Goal: Information Seeking & Learning: Learn about a topic

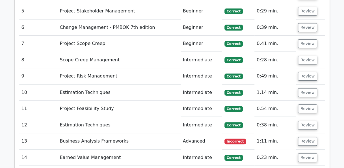
scroll to position [1074, 0]
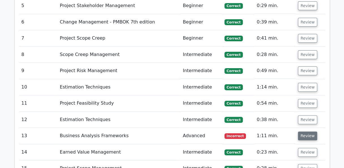
click at [311, 131] on button "Review" at bounding box center [307, 135] width 19 height 9
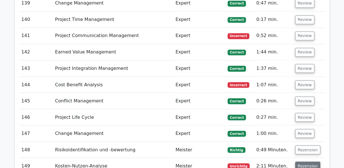
scroll to position [3531, 0]
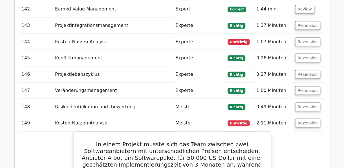
scroll to position [3503, 0]
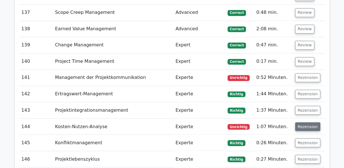
click at [308, 122] on button "Rezension" at bounding box center [307, 126] width 25 height 9
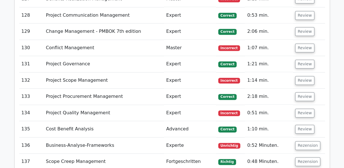
scroll to position [4201, 0]
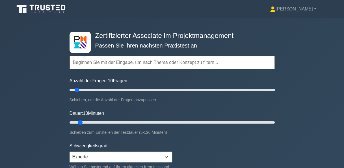
click at [135, 65] on input "text" at bounding box center [172, 63] width 205 height 14
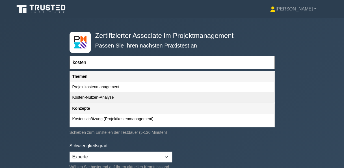
click at [95, 98] on div "Kosten-Nutzen-Analyse" at bounding box center [172, 97] width 204 height 10
type input "Kosten-Nutzen-Analyse"
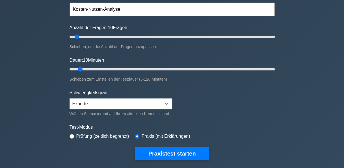
scroll to position [57, 0]
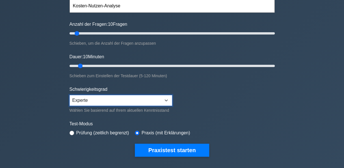
click at [170, 97] on select "Anfänger Dazwischenliegend Experte" at bounding box center [121, 100] width 103 height 11
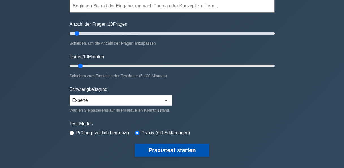
click at [162, 151] on button "Praxistest starten" at bounding box center [172, 150] width 75 height 13
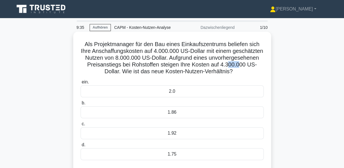
drag, startPoint x: 98, startPoint y: 73, endPoint x: 109, endPoint y: 72, distance: 10.8
click at [109, 72] on font "Als Projektmanager für den Bau eines Einkaufszentrums beliefen sich Ihre Anscha…" at bounding box center [172, 57] width 182 height 33
click at [196, 81] on label "ein. 2.0" at bounding box center [172, 88] width 183 height 19
click at [81, 81] on input "ein. 2.0" at bounding box center [81, 82] width 0 height 4
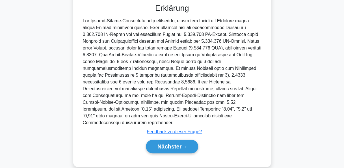
scroll to position [167, 0]
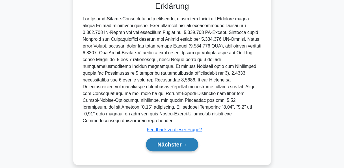
click at [177, 141] on font "Nächster" at bounding box center [169, 144] width 24 height 6
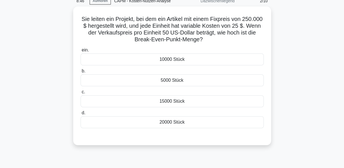
scroll to position [0, 0]
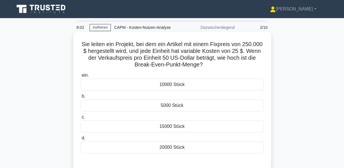
click at [167, 85] on div "10000 Stück" at bounding box center [172, 85] width 183 height 12
click at [81, 77] on input "ein. 10000 Stück" at bounding box center [81, 76] width 0 height 4
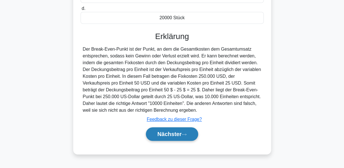
scroll to position [137, 0]
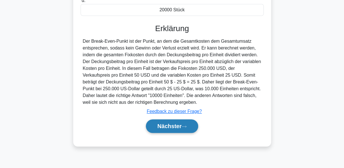
click at [172, 124] on font "Nächster" at bounding box center [169, 126] width 24 height 6
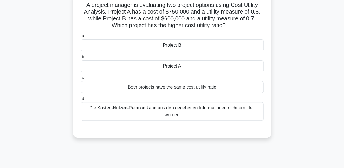
scroll to position [24, 0]
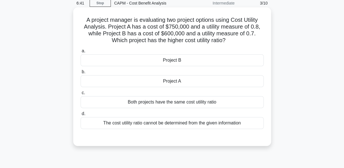
click at [168, 83] on div "Project A" at bounding box center [172, 81] width 183 height 12
click at [81, 74] on input "b. Project A" at bounding box center [81, 72] width 0 height 4
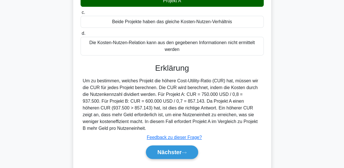
scroll to position [137, 0]
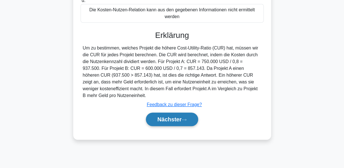
click at [180, 114] on button "Nächster" at bounding box center [172, 120] width 53 height 14
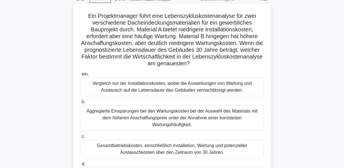
scroll to position [57, 0]
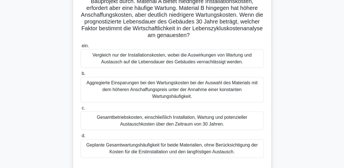
click at [177, 119] on div "Gesamtbetriebskosten, einschließlich Installation, Wartung und potenzieller Aus…" at bounding box center [172, 120] width 183 height 19
click at [81, 110] on input "c. Gesamtbetriebskosten, einschließlich Installation, Wartung und potenzieller …" at bounding box center [81, 108] width 0 height 4
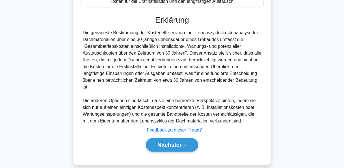
scroll to position [207, 0]
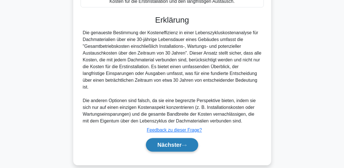
click at [173, 142] on font "Nächster" at bounding box center [169, 145] width 24 height 6
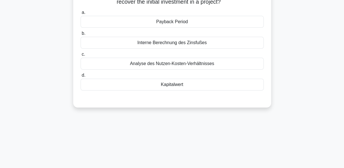
scroll to position [24, 0]
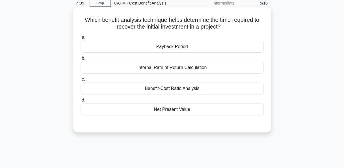
click at [198, 49] on div "Payback Period" at bounding box center [172, 47] width 183 height 12
click at [81, 39] on input "a. Payback Period" at bounding box center [81, 38] width 0 height 4
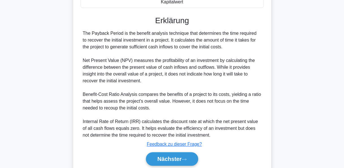
scroll to position [159, 0]
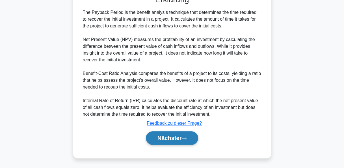
click at [186, 135] on button "Nächster" at bounding box center [172, 138] width 53 height 14
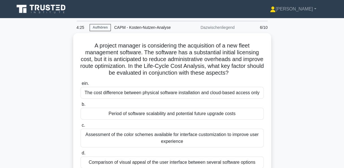
scroll to position [0, 0]
click at [288, 85] on div "A project manager is considering the acquisition of a new fleet management soft…" at bounding box center [172, 112] width 322 height 159
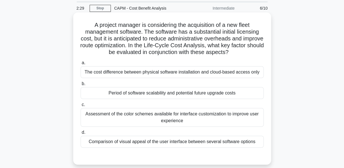
scroll to position [28, 0]
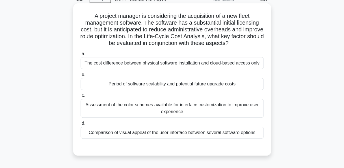
click at [188, 83] on div "Period of software scalability and potential future upgrade costs" at bounding box center [172, 84] width 183 height 12
click at [81, 77] on input "b. Period of software scalability and potential future upgrade costs" at bounding box center [81, 75] width 0 height 4
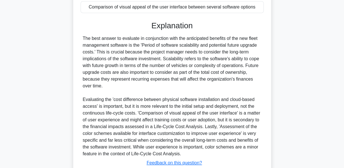
scroll to position [170, 0]
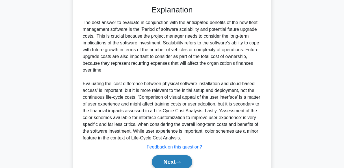
click at [174, 161] on button "Next" at bounding box center [172, 162] width 40 height 14
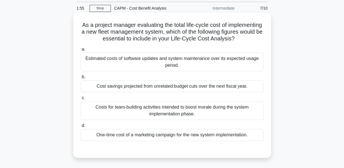
scroll to position [28, 0]
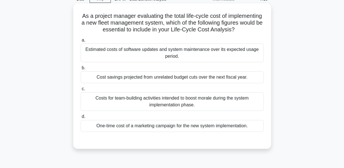
click at [157, 59] on div "Estimated costs of software updates and system maintenance over its expected us…" at bounding box center [172, 53] width 183 height 19
click at [81, 42] on input "a. Estimated costs of software updates and system maintenance over its expected…" at bounding box center [81, 40] width 0 height 4
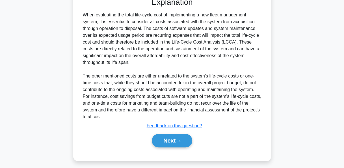
scroll to position [180, 0]
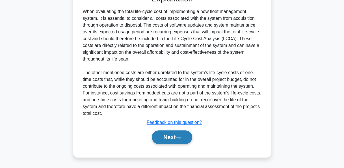
click at [172, 134] on button "Next" at bounding box center [172, 137] width 40 height 14
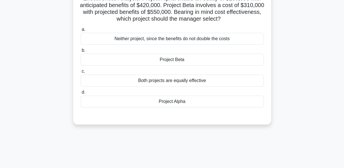
scroll to position [0, 0]
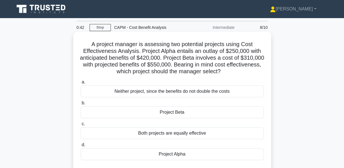
click at [165, 115] on div "Project Beta" at bounding box center [172, 112] width 183 height 12
click at [81, 105] on input "b. Project Beta" at bounding box center [81, 103] width 0 height 4
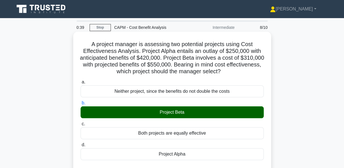
scroll to position [85, 0]
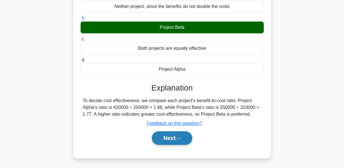
drag, startPoint x: 170, startPoint y: 141, endPoint x: 171, endPoint y: 135, distance: 6.3
click at [172, 137] on button "Next" at bounding box center [172, 138] width 40 height 14
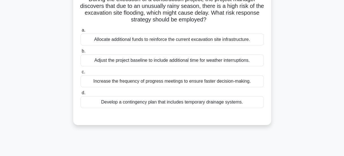
scroll to position [57, 0]
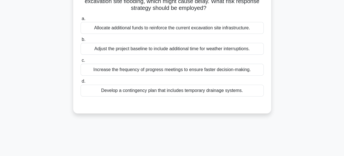
click at [177, 90] on div "Develop a contingency plan that includes temporary drainage systems." at bounding box center [172, 91] width 183 height 12
click at [81, 83] on input "d. Develop a contingency plan that includes temporary drainage systems." at bounding box center [81, 82] width 0 height 4
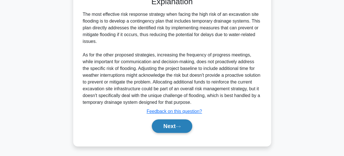
click at [174, 122] on button "Next" at bounding box center [172, 127] width 40 height 14
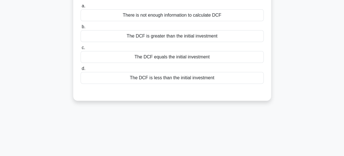
scroll to position [8, 0]
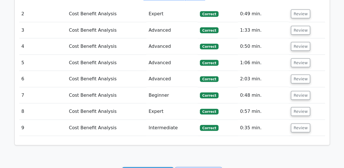
scroll to position [646, 0]
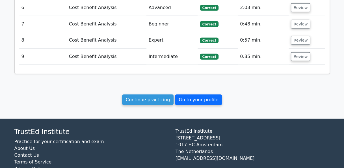
click at [196, 94] on link "Go to your profile" at bounding box center [198, 99] width 47 height 11
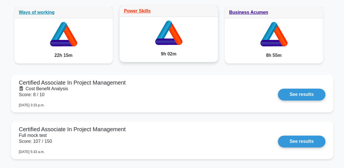
scroll to position [339, 0]
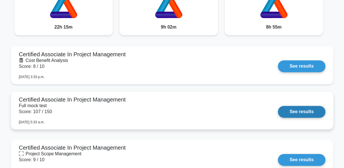
click at [300, 110] on link "See results" at bounding box center [301, 112] width 47 height 12
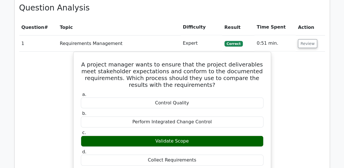
scroll to position [678, 0]
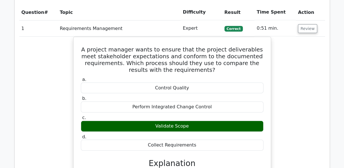
drag, startPoint x: 318, startPoint y: 0, endPoint x: 154, endPoint y: 11, distance: 163.8
click at [154, 11] on th "Topic" at bounding box center [119, 12] width 123 height 16
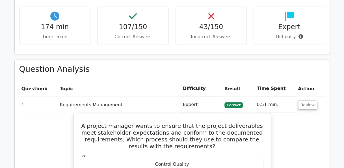
scroll to position [594, 0]
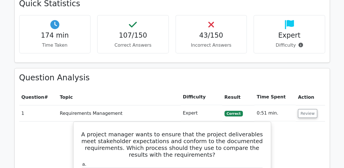
drag, startPoint x: 302, startPoint y: 0, endPoint x: 326, endPoint y: 77, distance: 80.5
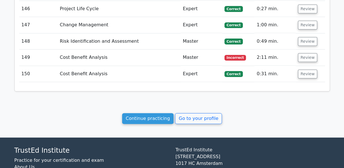
scroll to position [3278, 0]
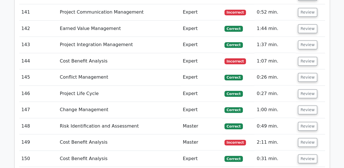
click at [126, 151] on td "Cost Benefit Analysis" at bounding box center [119, 159] width 123 height 16
click at [304, 154] on button "Review" at bounding box center [307, 158] width 19 height 9
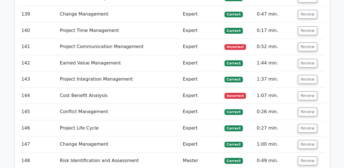
scroll to position [3222, 0]
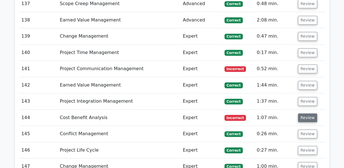
click at [309, 113] on button "Review" at bounding box center [307, 117] width 19 height 9
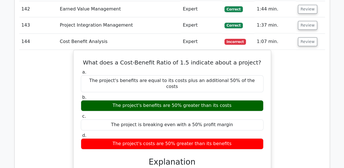
scroll to position [3307, 0]
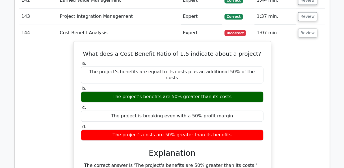
drag, startPoint x: 305, startPoint y: 0, endPoint x: 39, endPoint y: 35, distance: 268.0
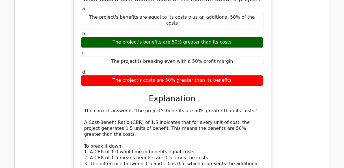
scroll to position [3363, 0]
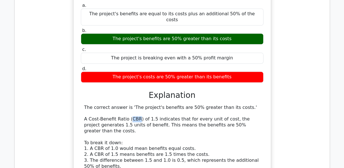
drag, startPoint x: 127, startPoint y: 73, endPoint x: 134, endPoint y: 73, distance: 7.1
click at [134, 105] on div "The correct answer is 'The project's benefits are 50% greater than its costs.' …" at bounding box center [172, 161] width 176 height 112
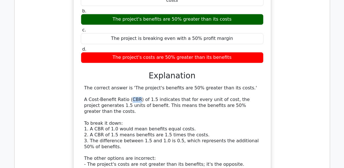
scroll to position [3392, 0]
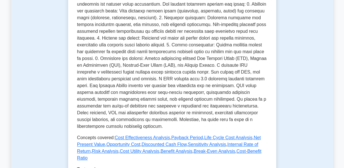
scroll to position [198, 0]
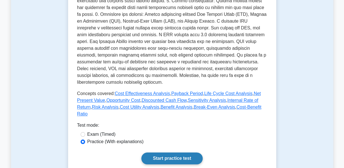
click at [175, 152] on link "Start practice test" at bounding box center [171, 158] width 61 height 12
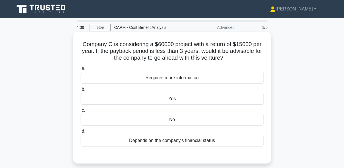
click at [175, 120] on div "No" at bounding box center [172, 120] width 183 height 12
click at [81, 112] on input "c. No" at bounding box center [81, 111] width 0 height 4
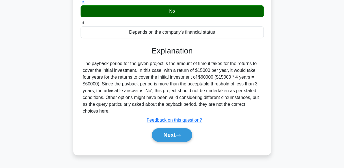
scroll to position [137, 0]
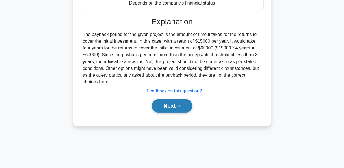
click at [177, 108] on button "Next" at bounding box center [172, 106] width 40 height 14
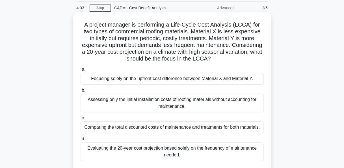
scroll to position [28, 0]
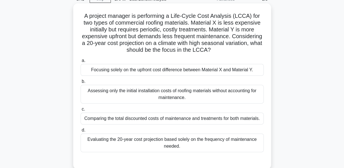
click at [166, 117] on div "Comparing the total discounted costs of maintenance and treatments for both mat…" at bounding box center [172, 119] width 183 height 12
click at [81, 111] on input "c. Comparing the total discounted costs of maintenance and treatments for both …" at bounding box center [81, 109] width 0 height 4
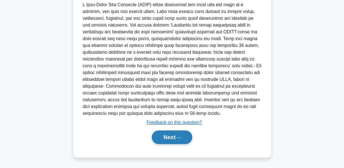
click at [168, 135] on button "Next" at bounding box center [172, 137] width 40 height 14
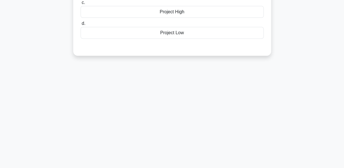
scroll to position [24, 0]
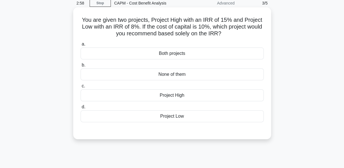
click at [175, 95] on div "Project High" at bounding box center [172, 95] width 183 height 12
click at [81, 88] on input "c. Project High" at bounding box center [81, 86] width 0 height 4
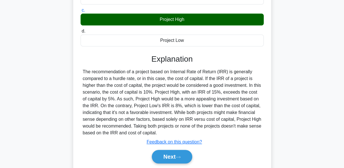
scroll to position [137, 0]
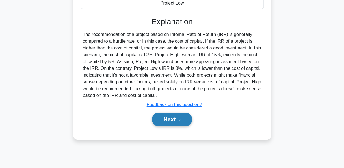
click at [170, 118] on button "Next" at bounding box center [172, 120] width 40 height 14
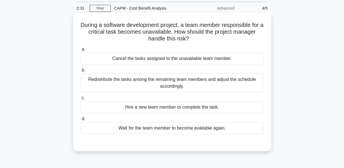
scroll to position [28, 0]
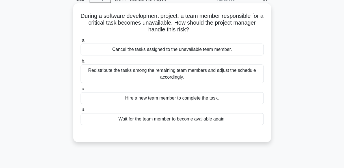
click at [196, 99] on div "Hire a new team member to complete the task." at bounding box center [172, 98] width 183 height 12
click at [81, 91] on input "c. Hire a new team member to complete the task." at bounding box center [81, 89] width 0 height 4
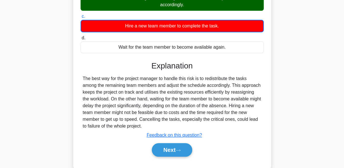
scroll to position [113, 0]
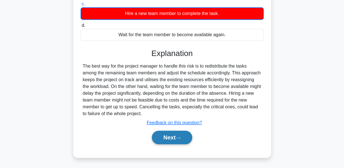
click at [175, 137] on button "Next" at bounding box center [172, 138] width 40 height 14
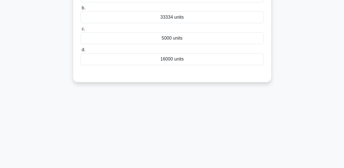
scroll to position [0, 0]
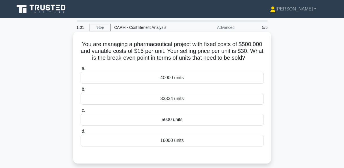
click at [161, 101] on div "33334 units" at bounding box center [172, 99] width 183 height 12
click at [81, 91] on input "b. 33334 units" at bounding box center [81, 90] width 0 height 4
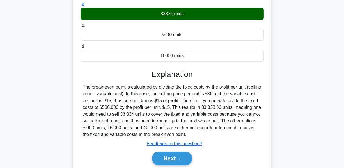
scroll to position [113, 0]
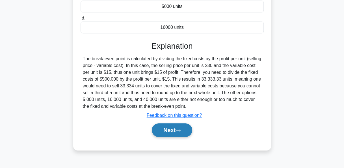
drag, startPoint x: 181, startPoint y: 128, endPoint x: 179, endPoint y: 131, distance: 4.3
click at [180, 130] on button "Next" at bounding box center [172, 130] width 40 height 14
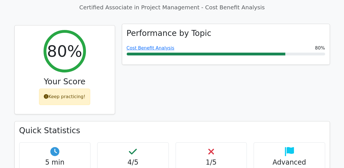
scroll to position [113, 0]
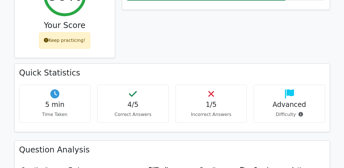
click at [212, 96] on icon at bounding box center [211, 93] width 6 height 9
click at [208, 116] on p "Incorrect Answers" at bounding box center [211, 114] width 62 height 7
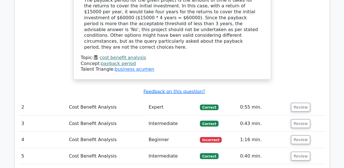
scroll to position [481, 0]
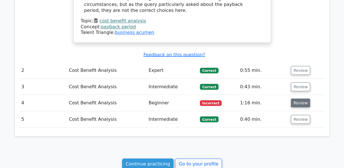
click at [303, 98] on button "Review" at bounding box center [300, 102] width 19 height 9
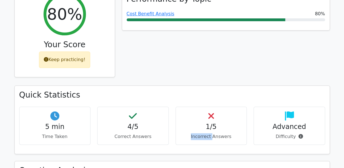
scroll to position [57, 0]
